Goal: Task Accomplishment & Management: Use online tool/utility

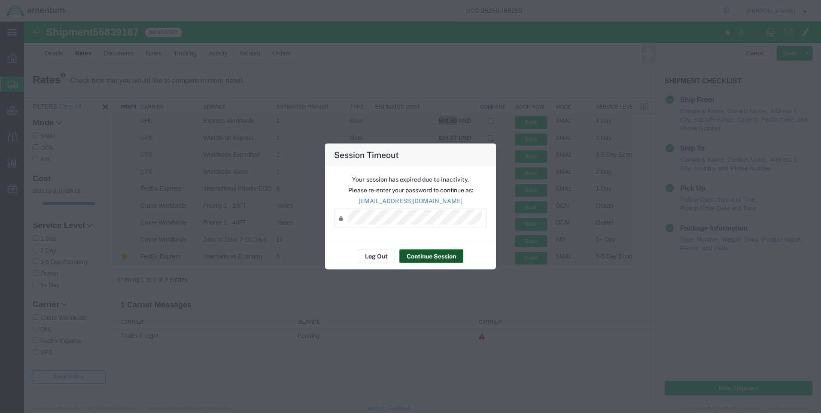
click at [425, 252] on button "Continue Session" at bounding box center [431, 256] width 64 height 14
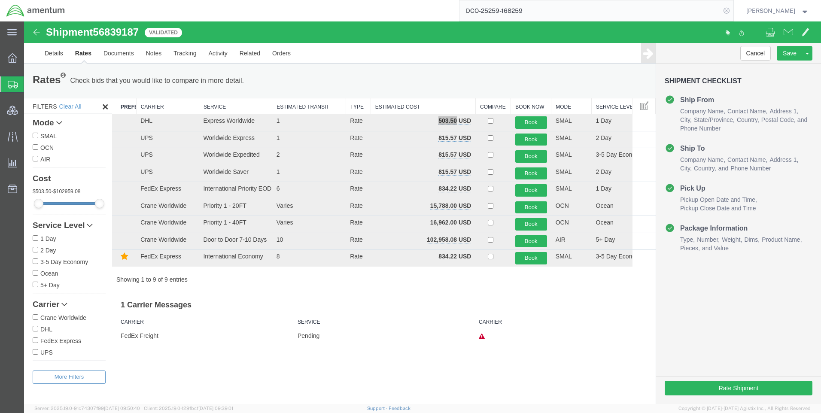
click at [732, 10] on icon at bounding box center [726, 11] width 12 height 12
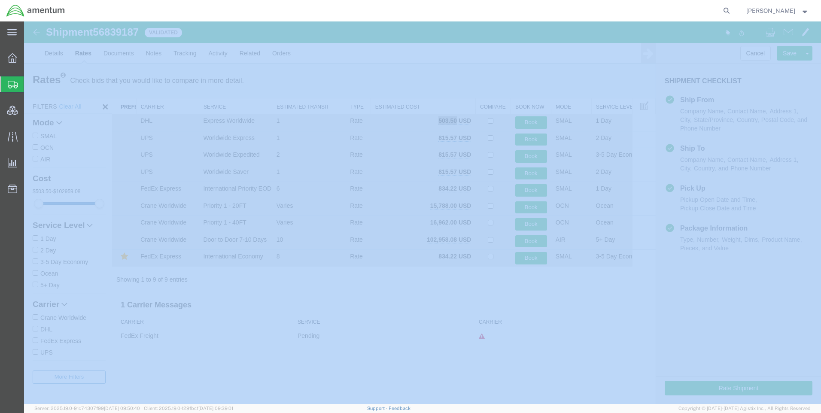
click at [732, 10] on icon at bounding box center [726, 11] width 12 height 12
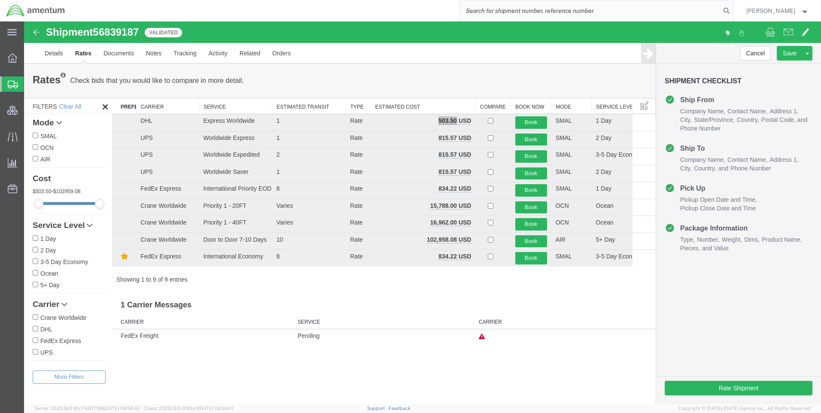
paste input "DCO-25260-168300"
type input "DCO-25260-168300"
click at [732, 10] on icon at bounding box center [726, 11] width 12 height 12
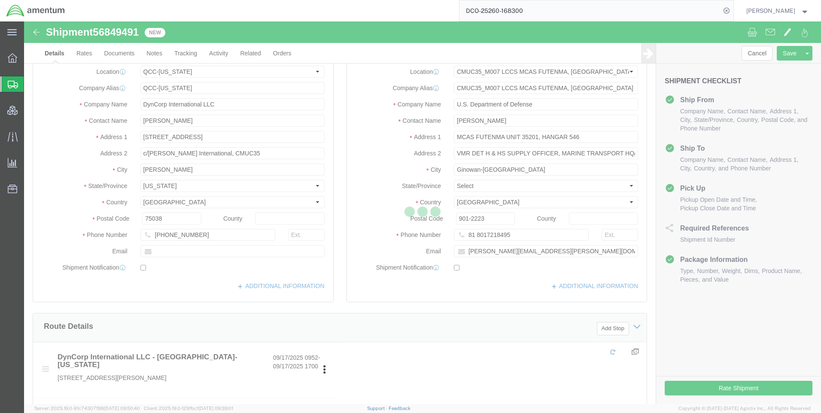
select select "42668"
select select "42654"
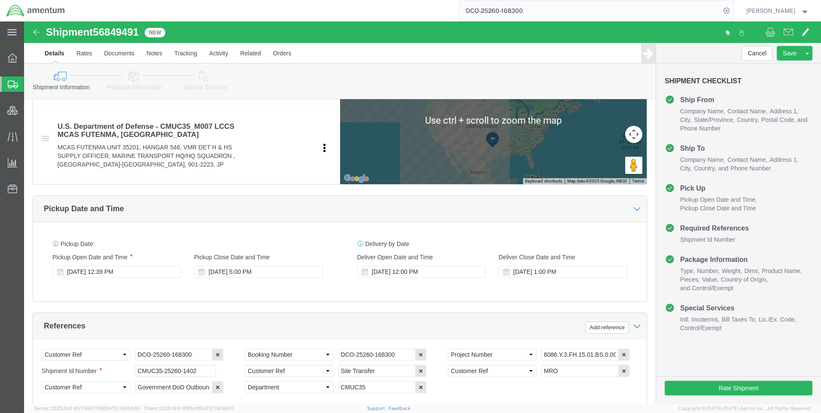
scroll to position [429, 0]
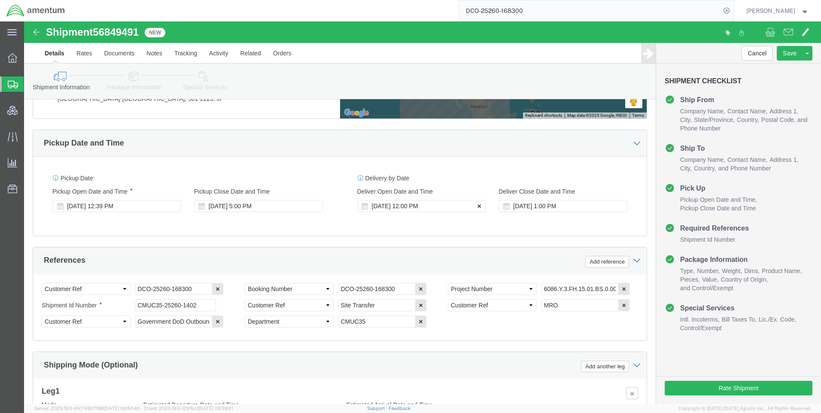
drag, startPoint x: 451, startPoint y: 183, endPoint x: 458, endPoint y: 182, distance: 7.5
click icon
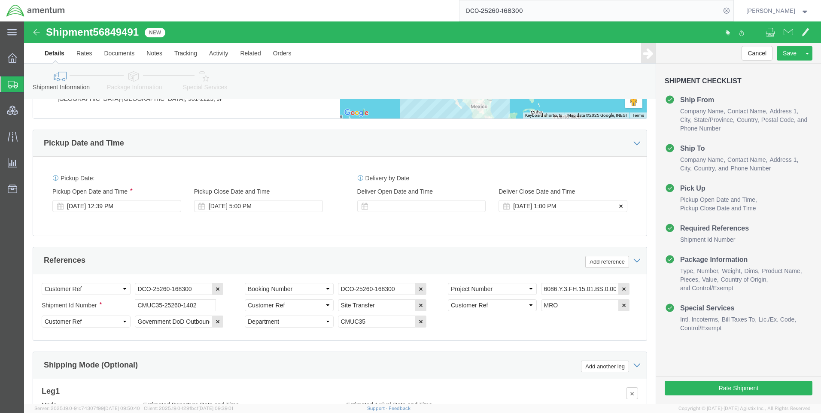
click icon
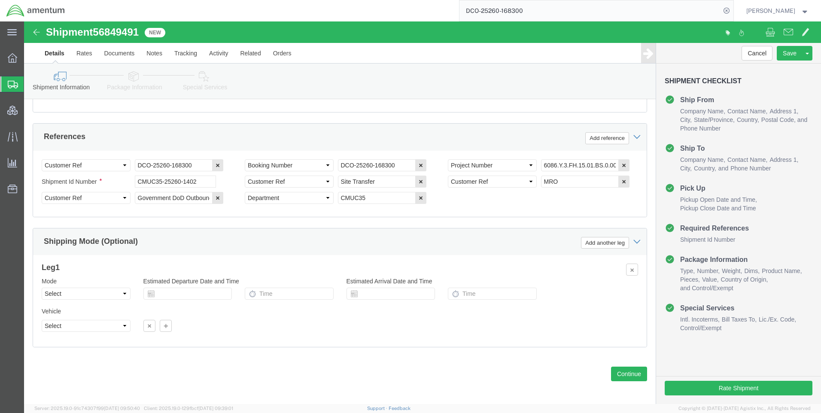
scroll to position [557, 0]
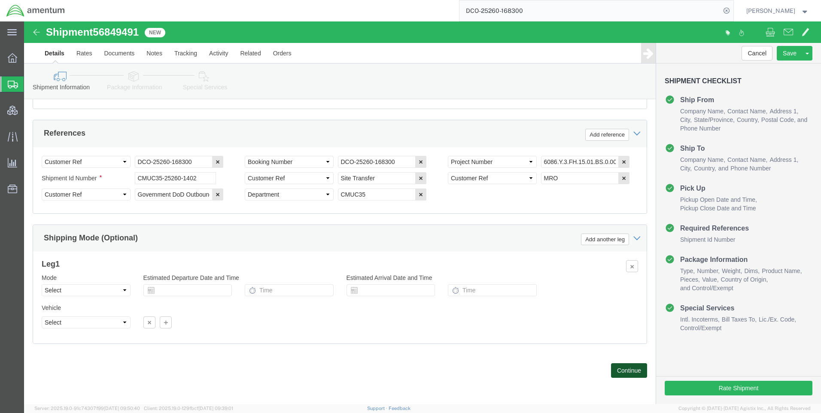
click button "Continue"
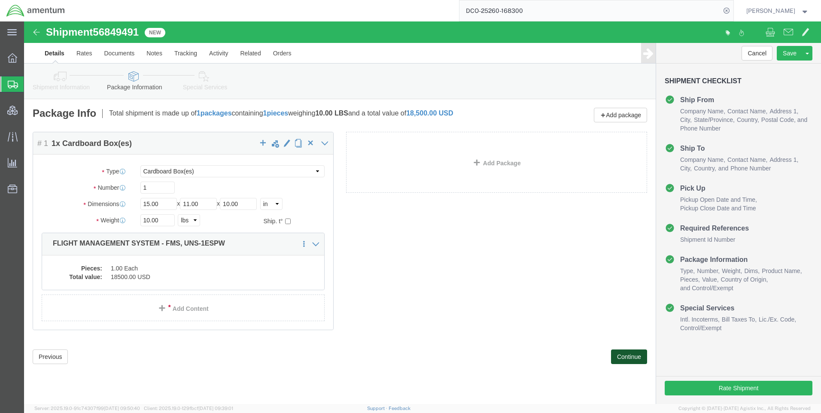
click button "Continue"
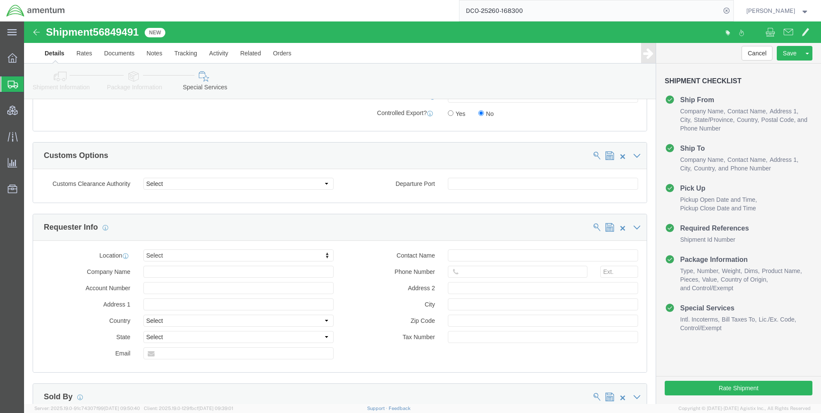
scroll to position [644, 0]
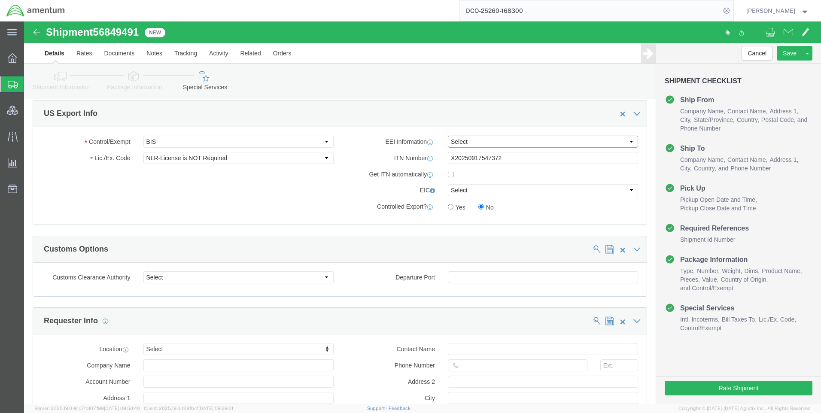
click select "Select AES-Direct EEI Carrier File EEI EEI Exempt"
select select "AESD"
click select "Select AES-Direct EEI Carrier File EEI EEI Exempt"
click button "Rate Shipment"
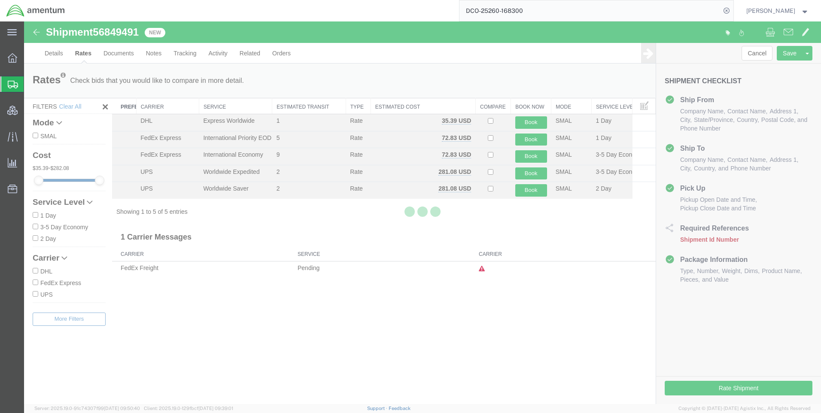
scroll to position [0, 0]
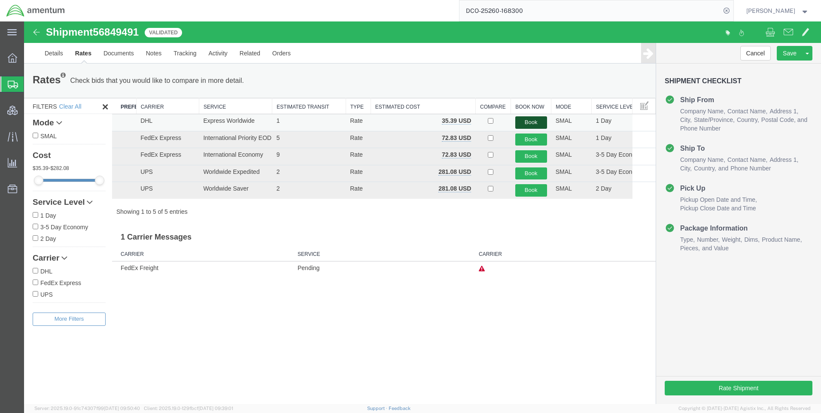
click at [527, 121] on button "Book" at bounding box center [531, 122] width 32 height 12
